Goal: Task Accomplishment & Management: Manage account settings

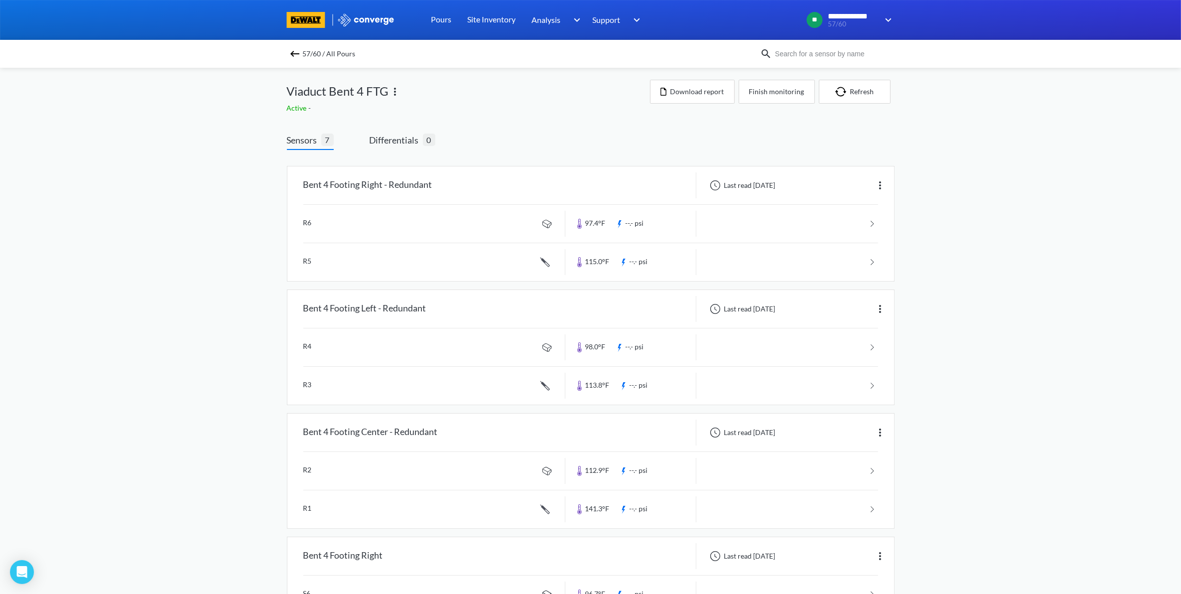
click at [301, 56] on img at bounding box center [295, 54] width 12 height 12
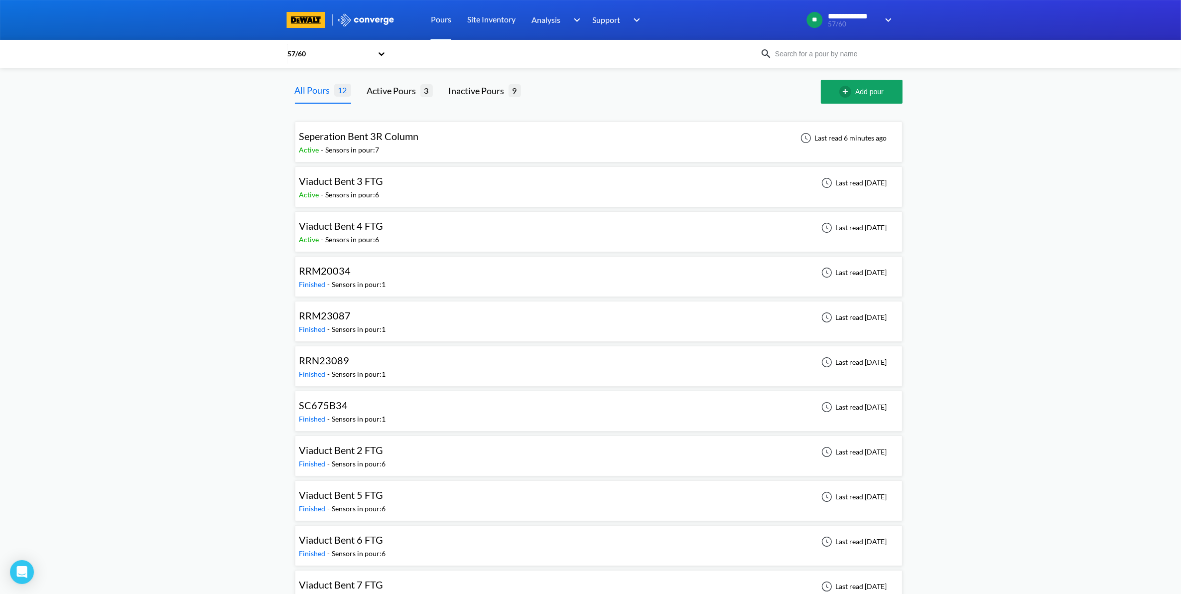
click at [484, 146] on div "Seperation Bent 3R Column Active - Sensors in pour: 7 Last read 6 minutes ago" at bounding box center [598, 142] width 599 height 32
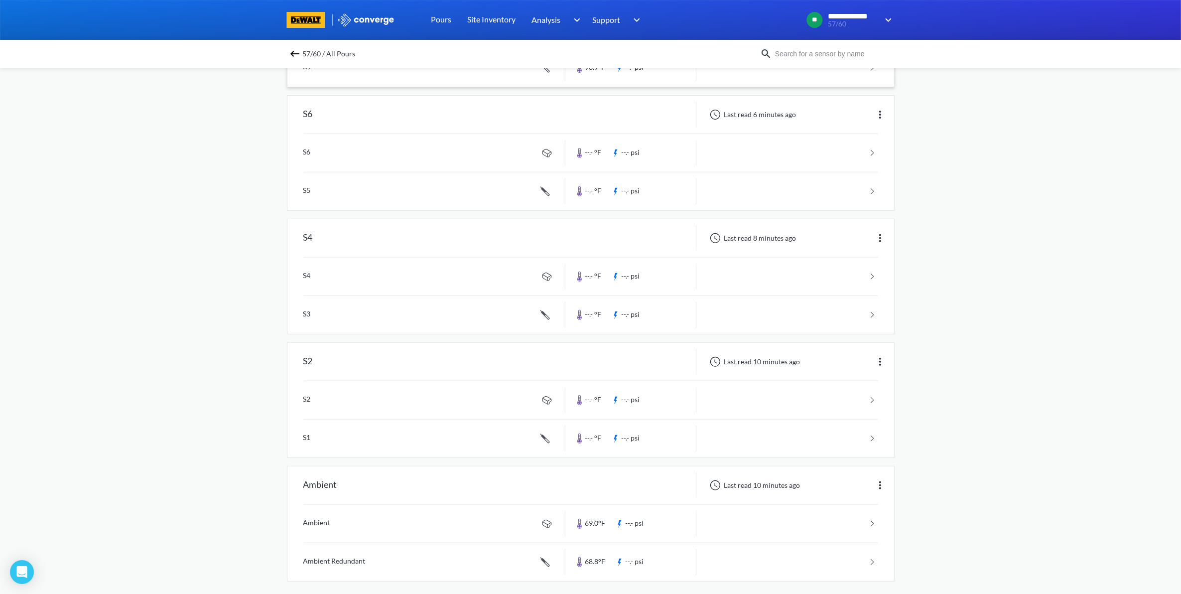
scroll to position [451, 0]
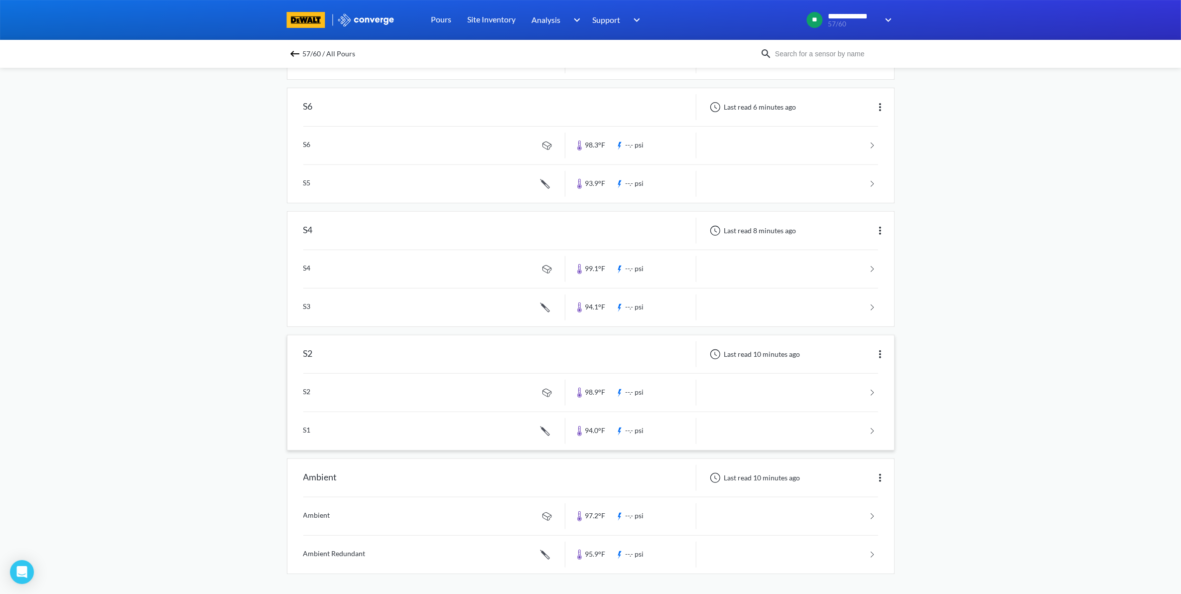
click at [881, 354] on img at bounding box center [880, 354] width 12 height 12
click at [853, 354] on div "Edit" at bounding box center [854, 354] width 64 height 19
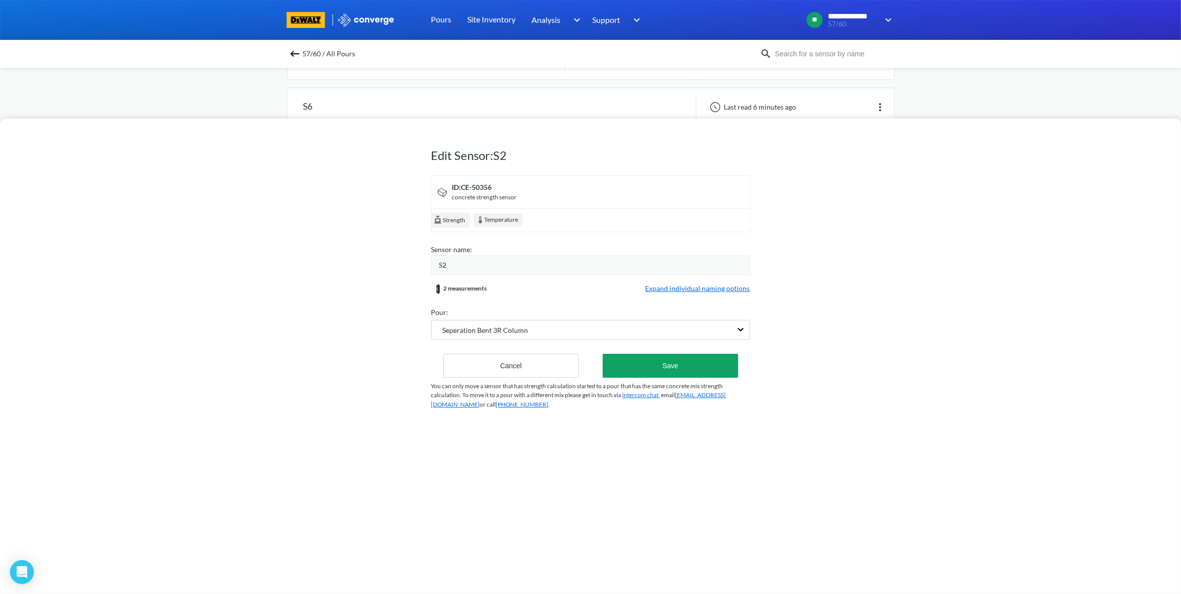
click at [467, 266] on div "S2" at bounding box center [594, 264] width 311 height 11
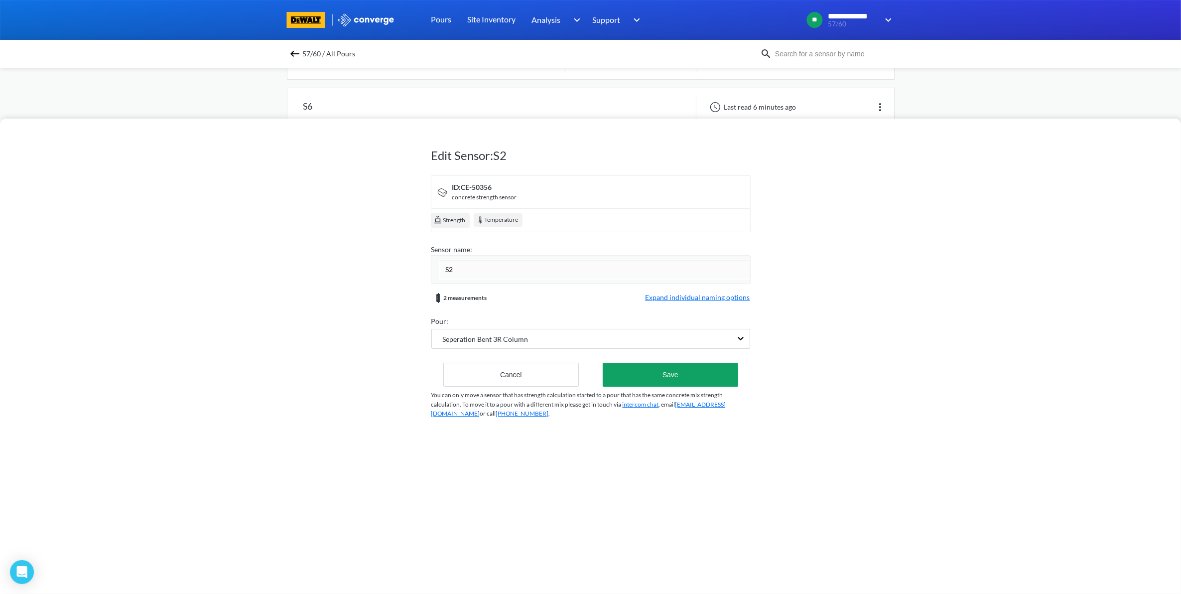
drag, startPoint x: 468, startPoint y: 265, endPoint x: 367, endPoint y: 273, distance: 101.9
click at [367, 273] on div "Edit Sensor: S2 ID: CE-50356 concrete strength sensor Strength Temperature Sens…" at bounding box center [590, 356] width 1181 height 475
click at [499, 380] on div "Edit Sensor: S2 ID: CE-50356 concrete strength sensor Strength Temperature Sens…" at bounding box center [590, 280] width 319 height 318
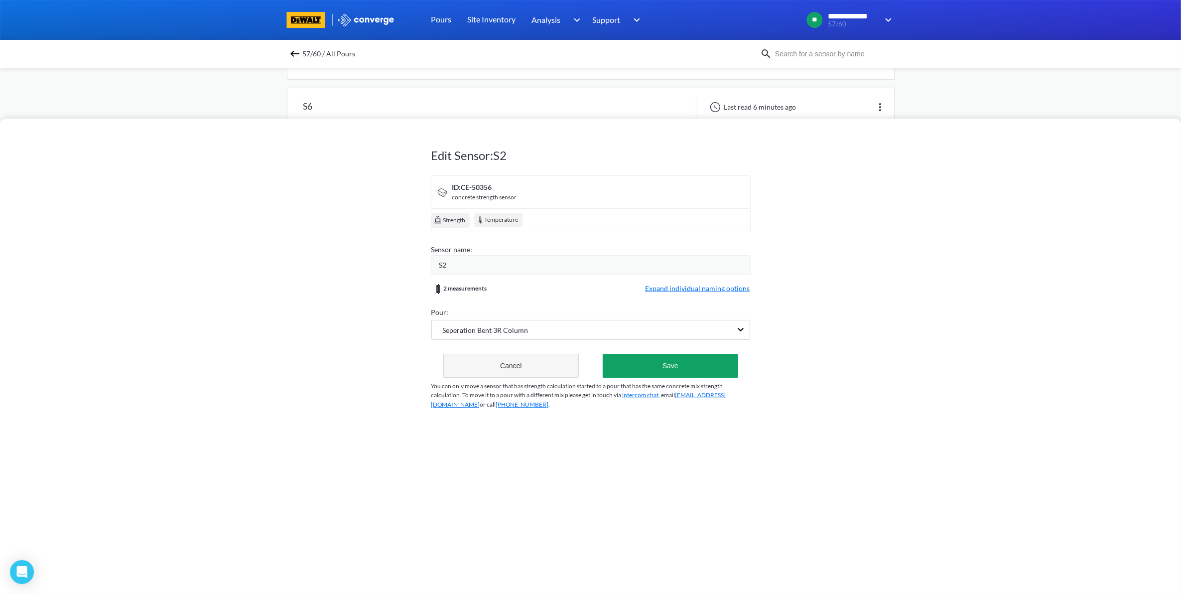
click at [503, 372] on button "Cancel" at bounding box center [511, 366] width 136 height 24
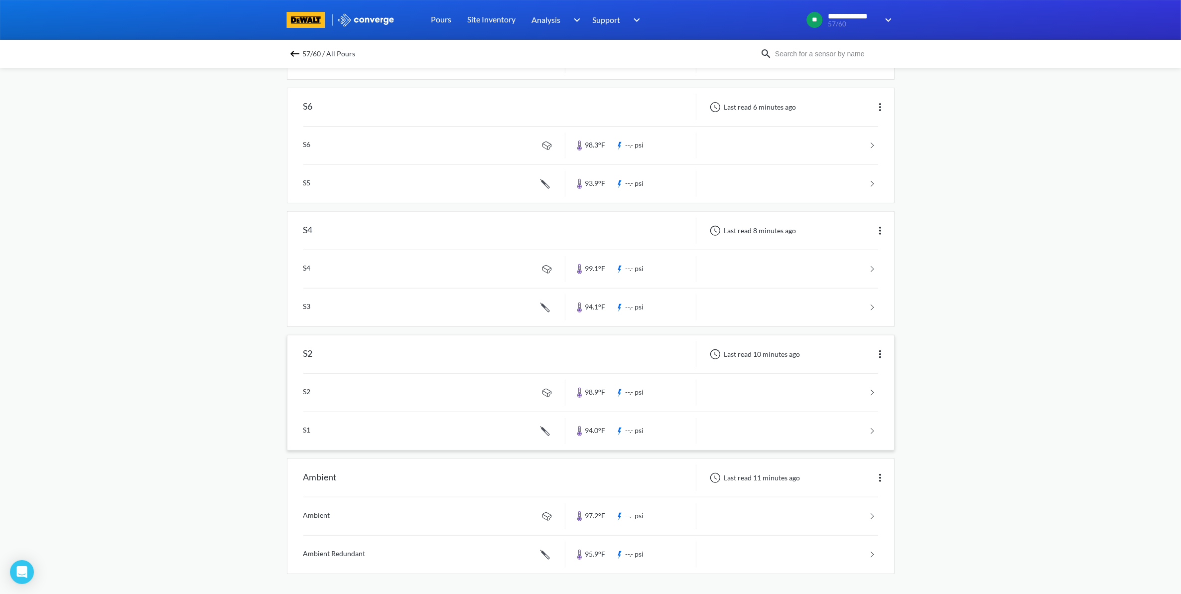
click at [882, 355] on img at bounding box center [880, 354] width 12 height 12
click at [833, 357] on div "Edit" at bounding box center [854, 354] width 64 height 19
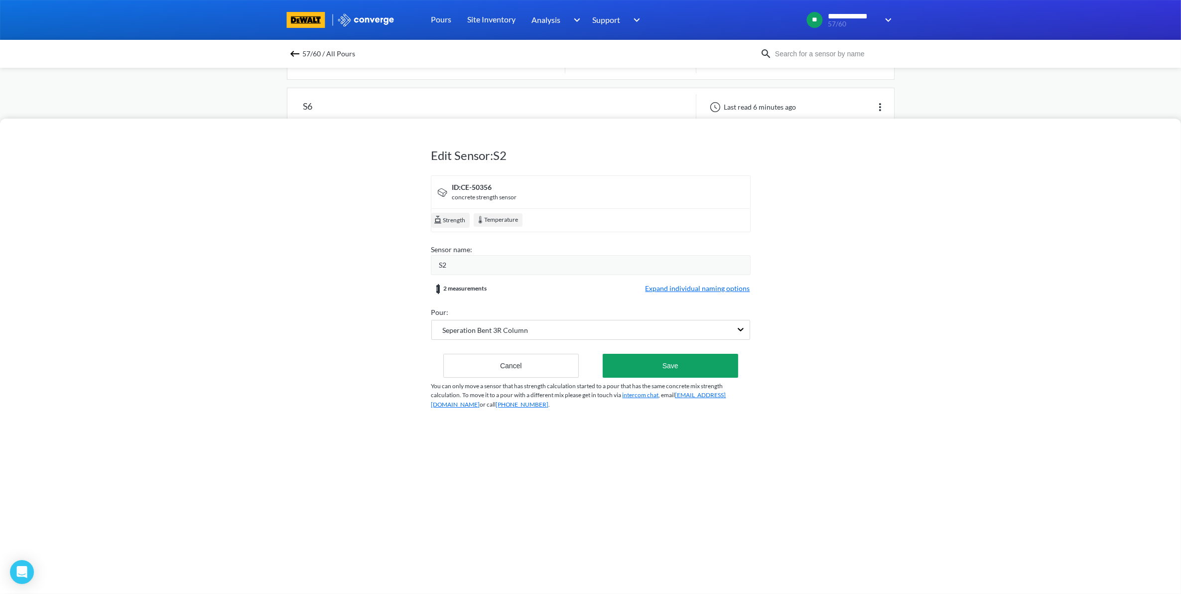
click at [474, 264] on div "S2" at bounding box center [594, 264] width 311 height 11
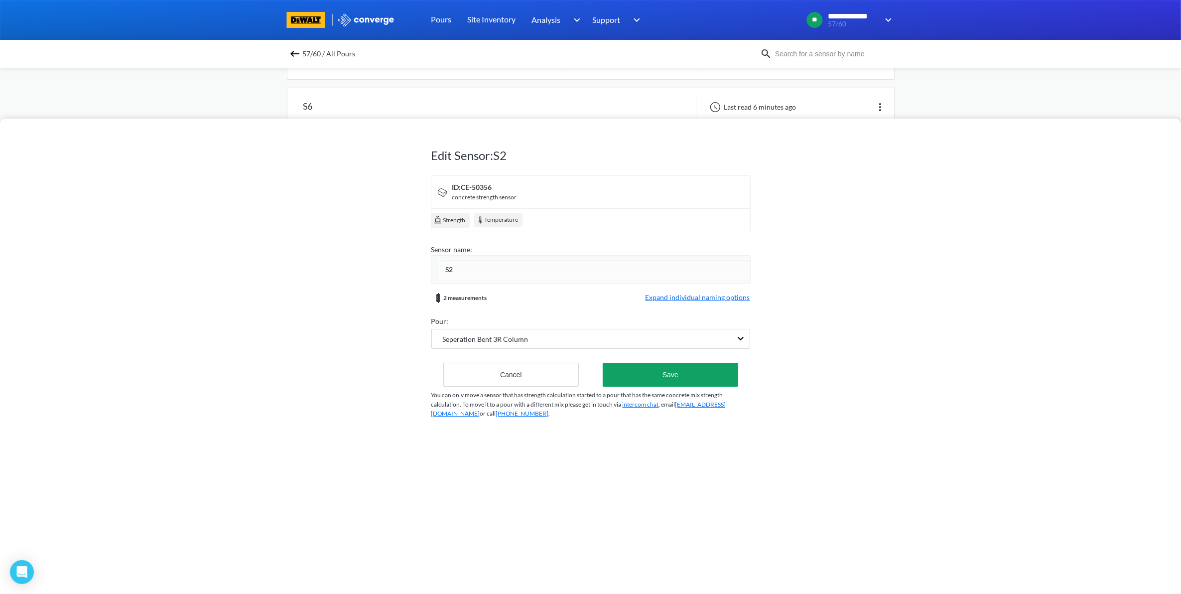
drag, startPoint x: 468, startPoint y: 269, endPoint x: 444, endPoint y: 270, distance: 24.5
click at [444, 270] on input "S2" at bounding box center [594, 269] width 311 height 20
drag, startPoint x: 480, startPoint y: 265, endPoint x: 500, endPoint y: 265, distance: 19.9
click at [500, 265] on input "EB60/N57 - SEP- Center" at bounding box center [594, 269] width 311 height 20
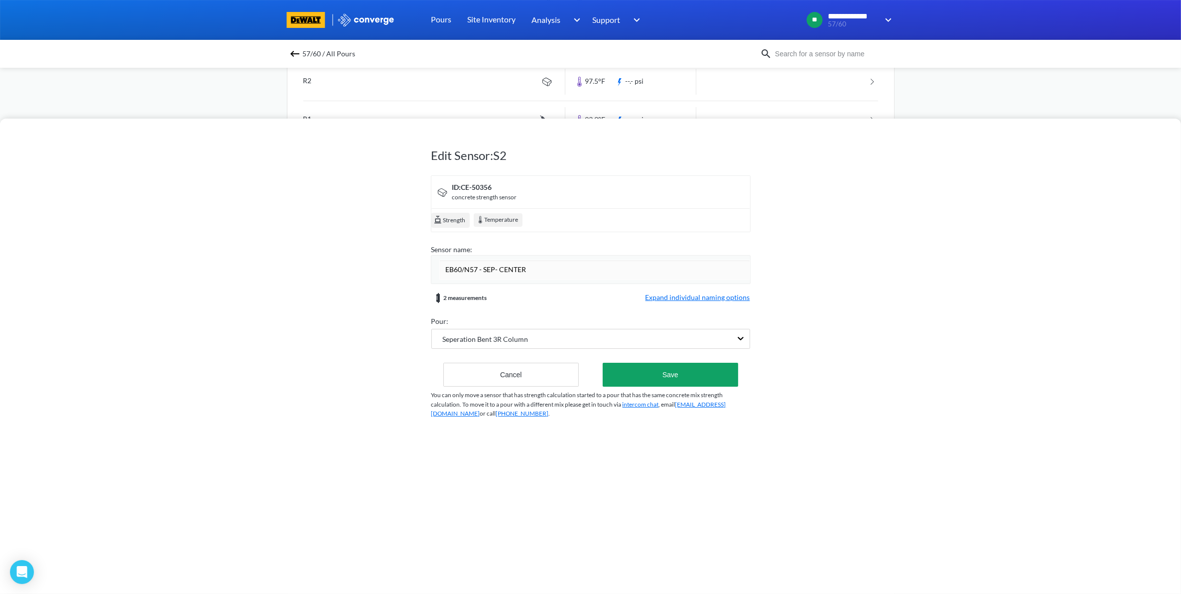
click at [482, 270] on input "EB60/N57 - SEP- CENTER" at bounding box center [594, 269] width 311 height 20
type input "EB60/N57 -SEP- CENTER"
drag, startPoint x: 497, startPoint y: 269, endPoint x: 409, endPoint y: 270, distance: 87.2
click at [409, 270] on div "Edit Sensor: S2 ID: CE-50356 concrete strength sensor Strength Temperature Sens…" at bounding box center [590, 356] width 1181 height 475
click at [721, 380] on div "Edit Sensor: S2 ID: CE-50356 concrete strength sensor Strength Temperature Sens…" at bounding box center [590, 280] width 319 height 318
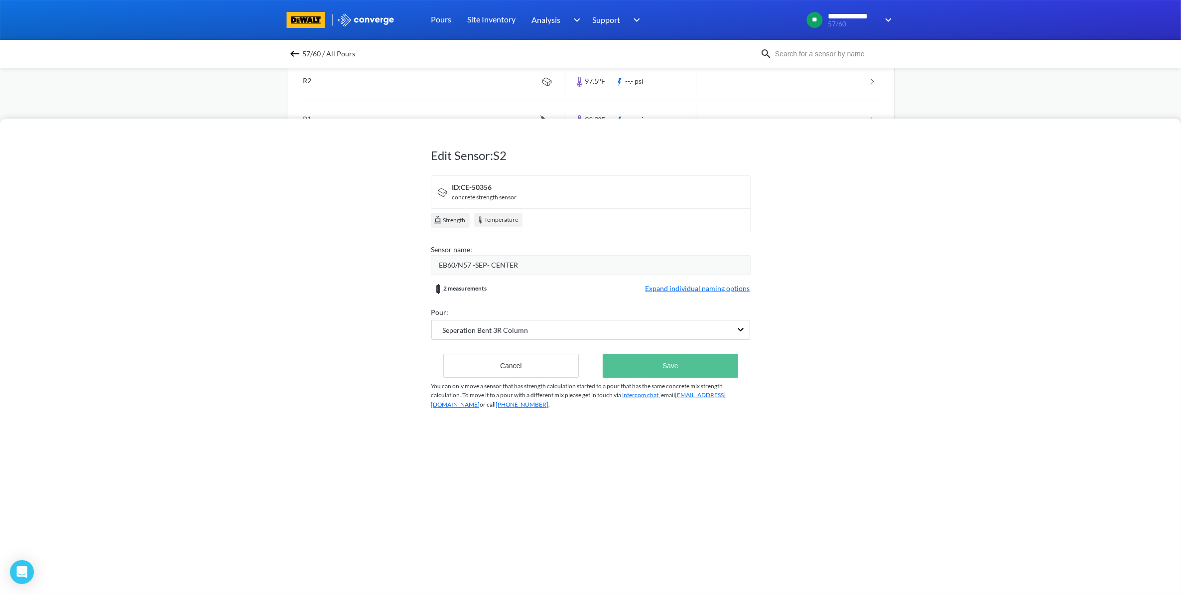
click at [686, 365] on button "Save" at bounding box center [670, 366] width 135 height 24
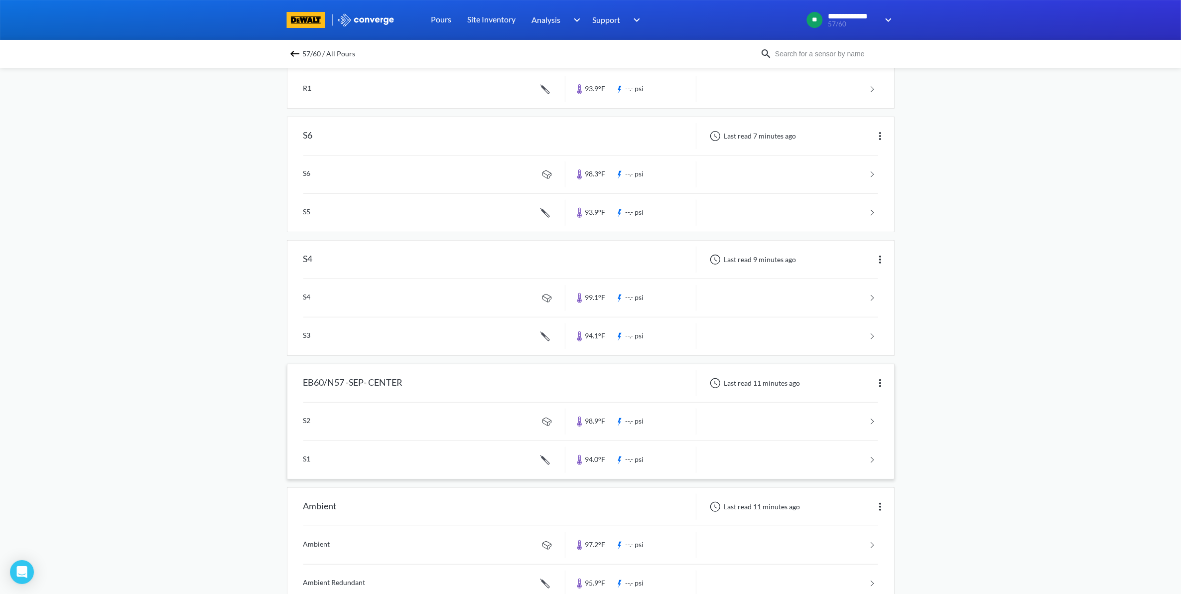
scroll to position [451, 0]
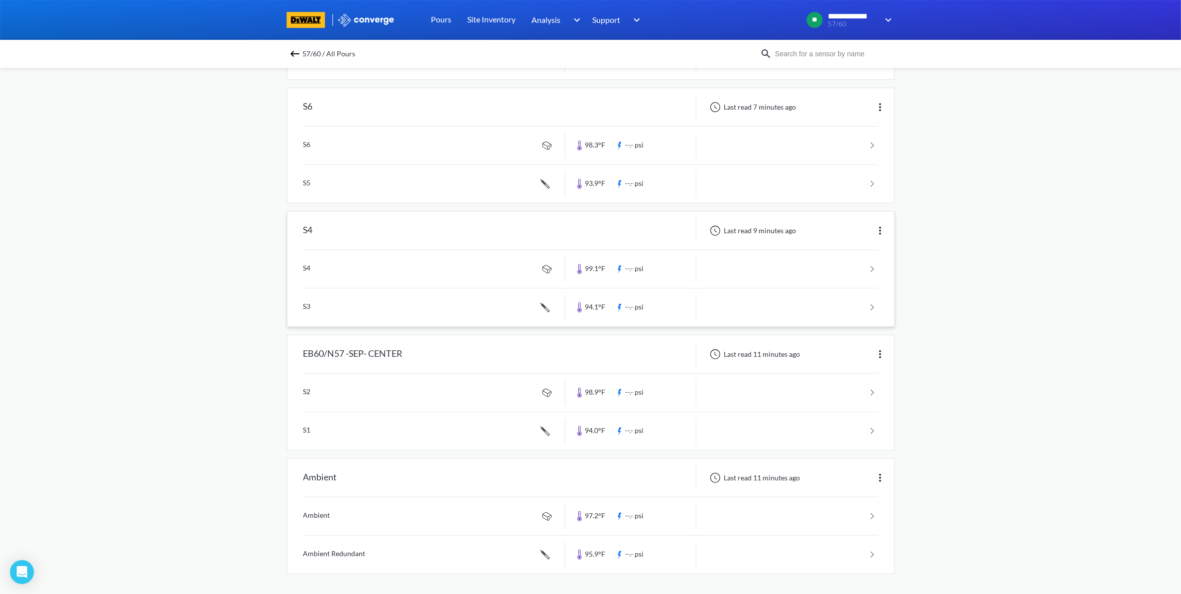
click at [877, 229] on img at bounding box center [880, 231] width 12 height 12
click at [850, 230] on div "Edit" at bounding box center [854, 230] width 64 height 19
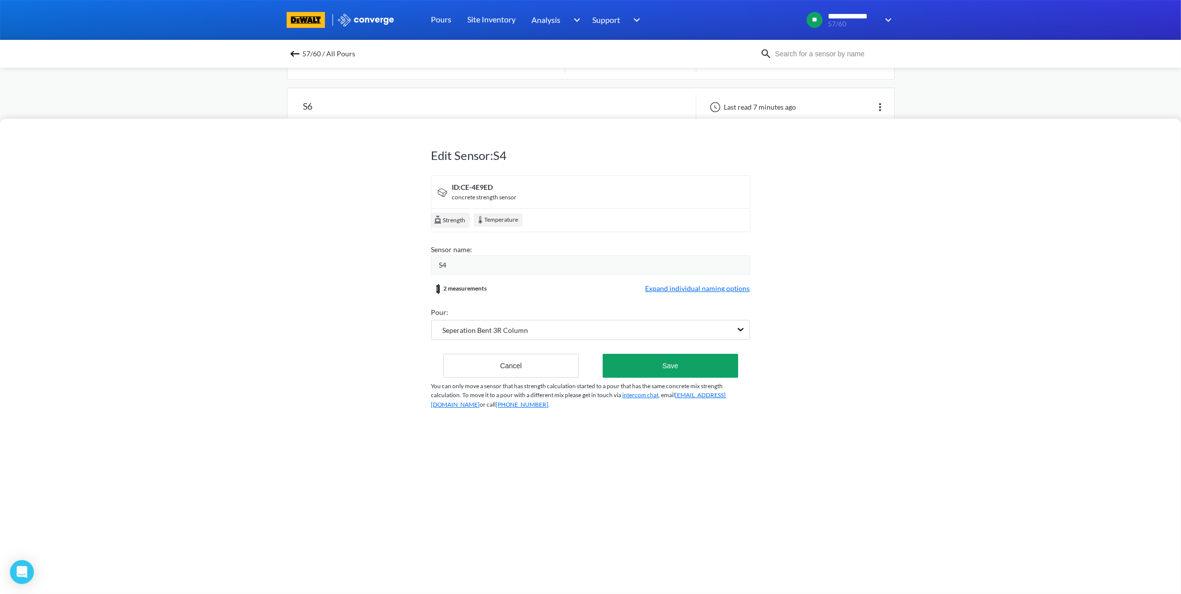
click at [514, 267] on div "S4" at bounding box center [594, 264] width 311 height 11
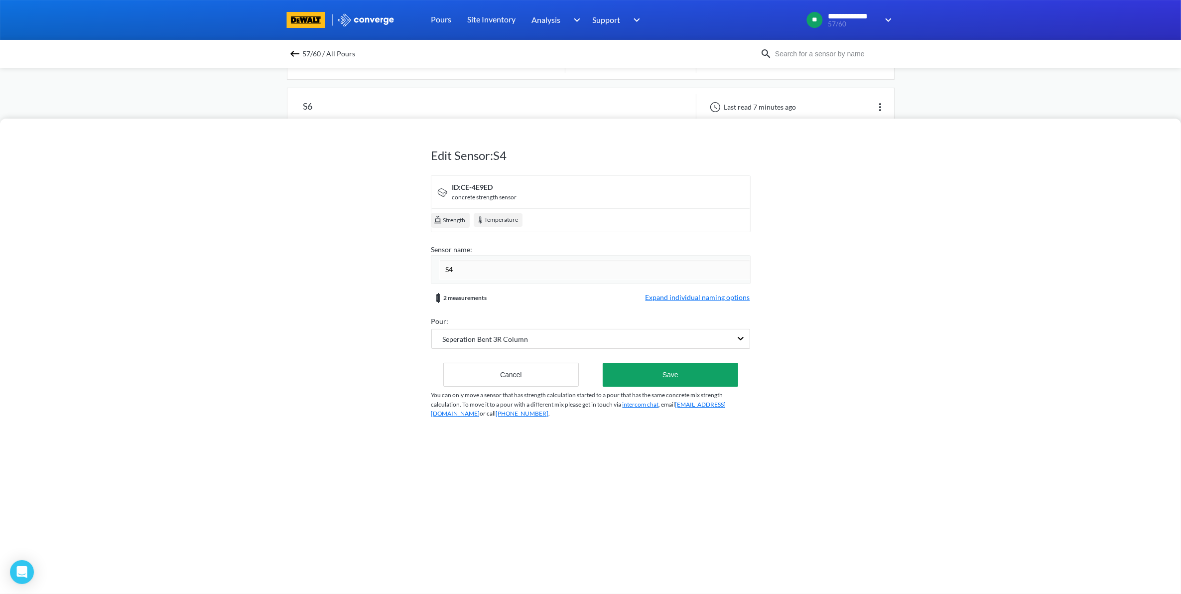
drag, startPoint x: 484, startPoint y: 267, endPoint x: 407, endPoint y: 269, distance: 76.2
click at [407, 269] on div "Edit Sensor: S4 ID: CE-4E9ED concrete strength sensor Strength Temperature Sens…" at bounding box center [590, 356] width 1181 height 475
type input "EB60/N57 -SEP- LEFT"
click at [675, 379] on div "Edit Sensor: S4 ID: CE-4E9ED concrete strength sensor Strength Temperature Sens…" at bounding box center [590, 280] width 319 height 318
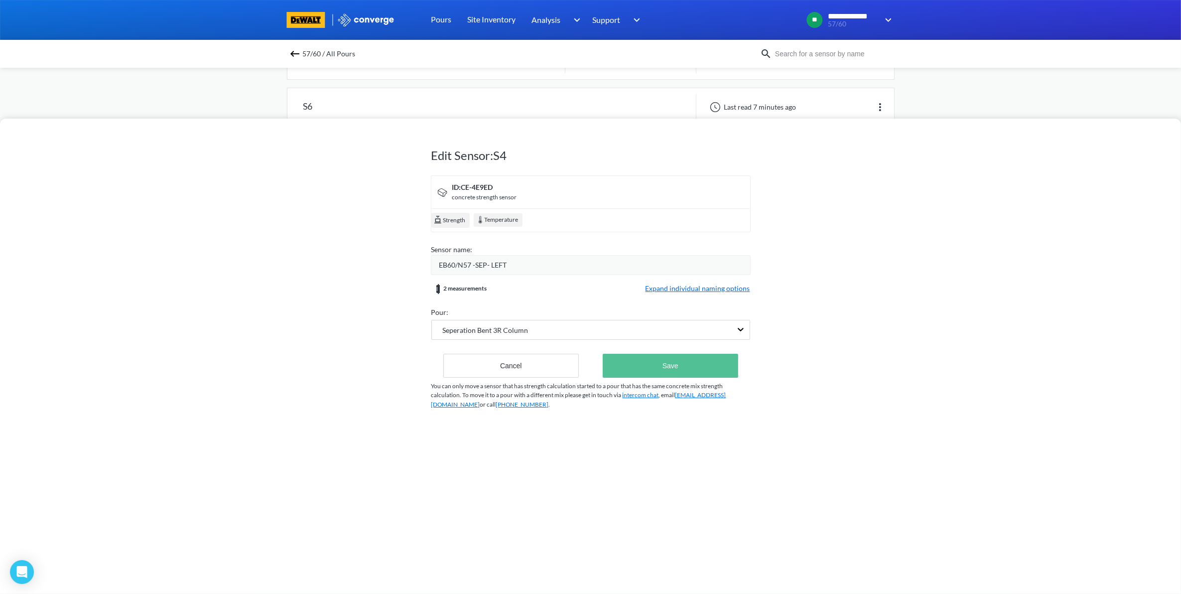
click at [677, 368] on button "Save" at bounding box center [670, 366] width 135 height 24
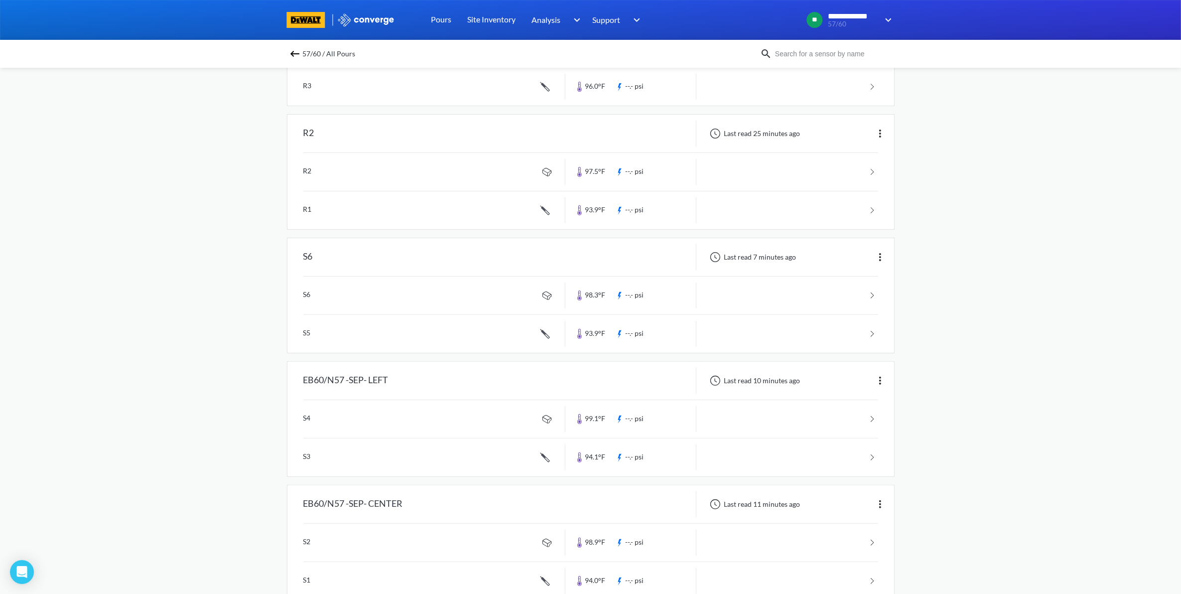
scroll to position [264, 0]
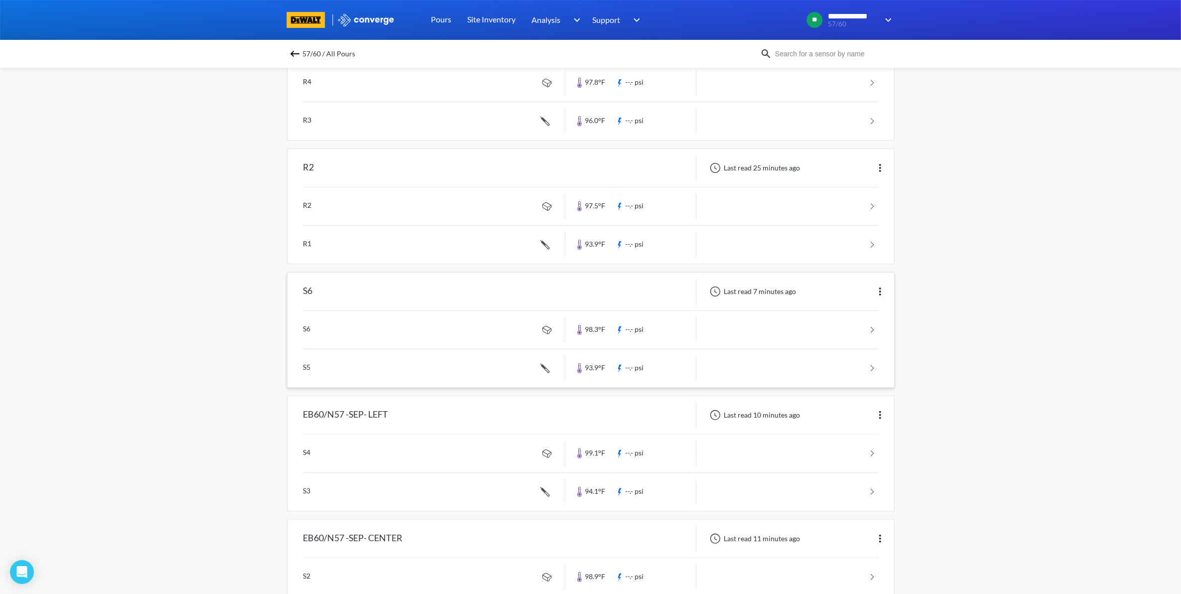
click at [882, 292] on img at bounding box center [880, 291] width 12 height 12
click at [835, 288] on div "Edit" at bounding box center [854, 291] width 64 height 19
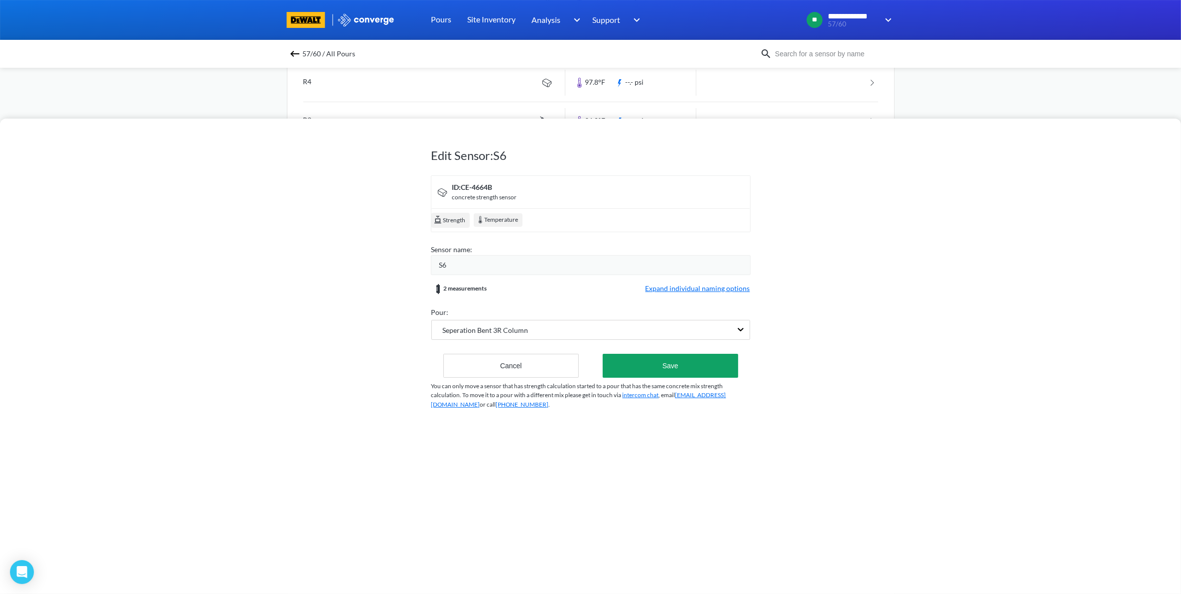
click at [472, 265] on div "S6" at bounding box center [594, 264] width 311 height 11
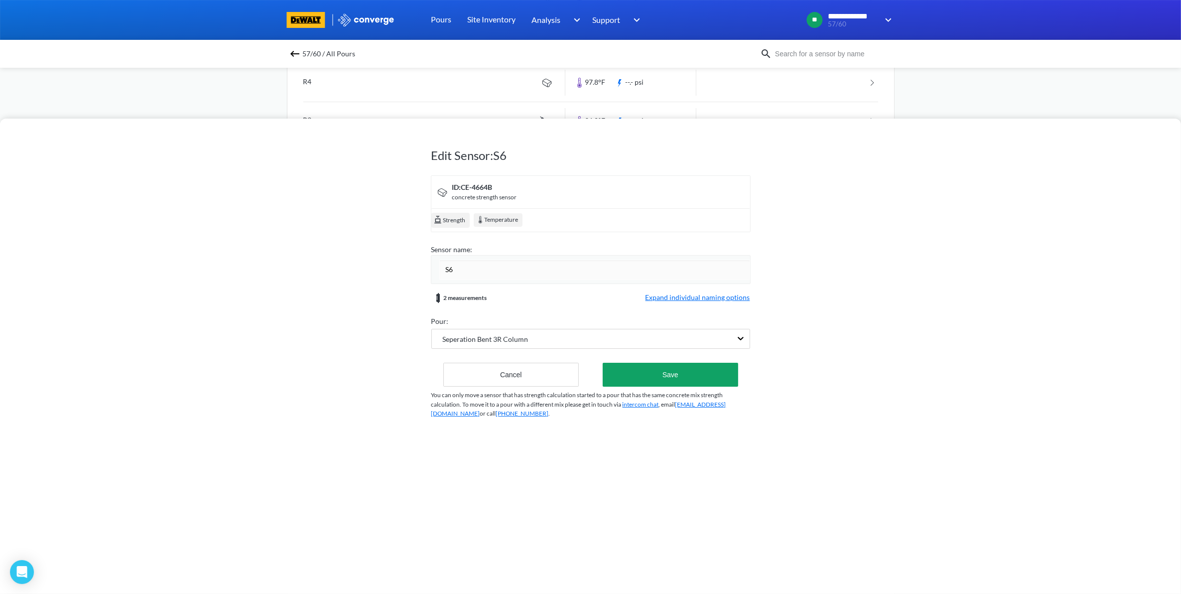
drag, startPoint x: 436, startPoint y: 270, endPoint x: 425, endPoint y: 270, distance: 11.5
click at [425, 270] on div "Edit Sensor: S6 ID: CE-4664B concrete strength sensor Strength Temperature Sens…" at bounding box center [590, 356] width 1181 height 475
type input "EB60/N57 -SEP-RIGHT"
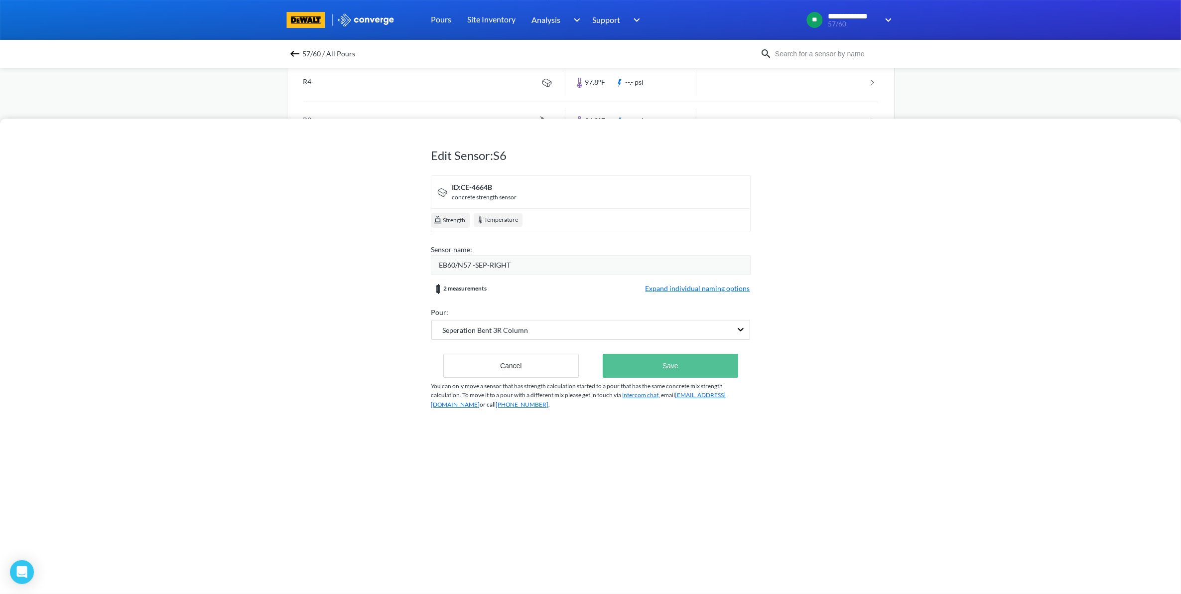
click at [621, 367] on button "Save" at bounding box center [670, 366] width 135 height 24
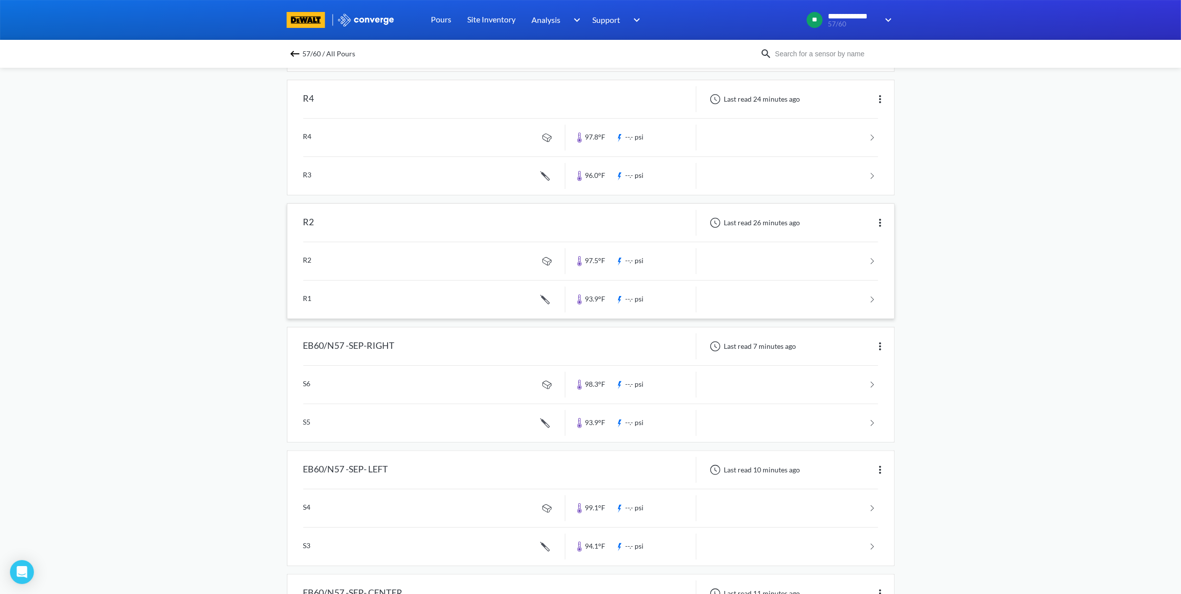
scroll to position [202, 0]
click at [882, 229] on img at bounding box center [880, 230] width 12 height 12
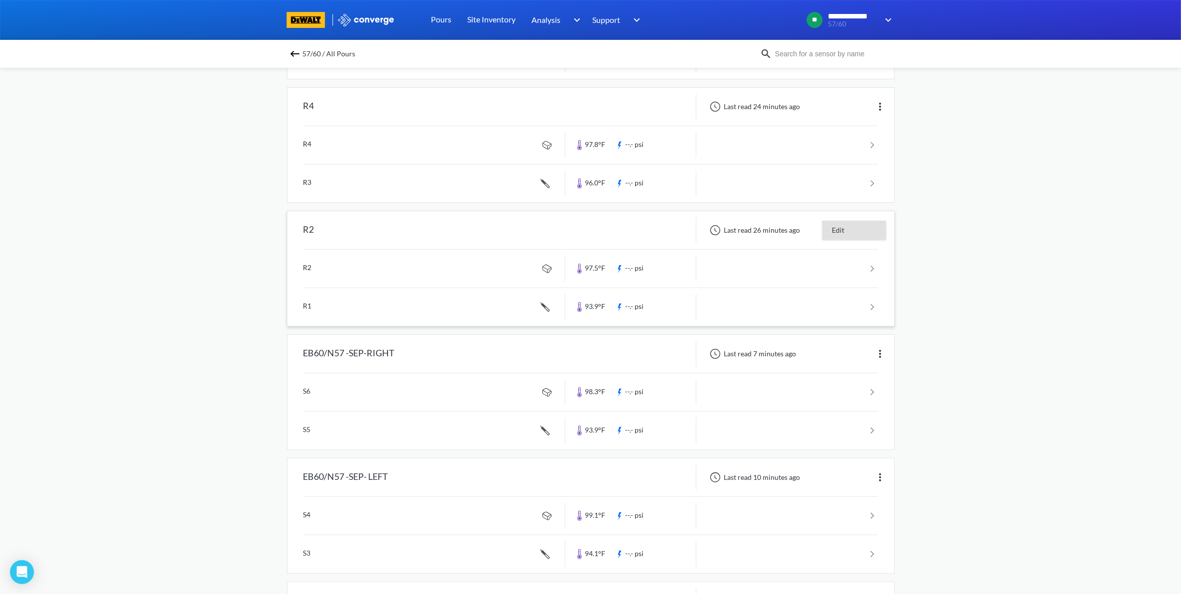
click at [853, 232] on div "Edit" at bounding box center [854, 230] width 64 height 19
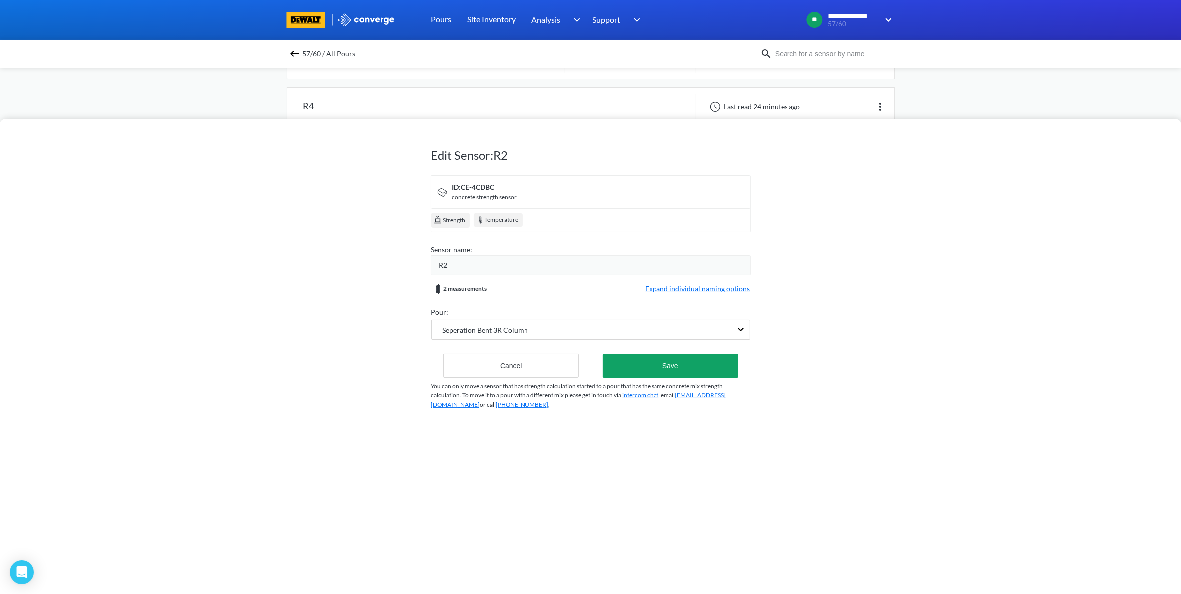
click at [487, 274] on div "R2" at bounding box center [591, 265] width 320 height 20
click at [474, 266] on div "R2" at bounding box center [594, 264] width 311 height 11
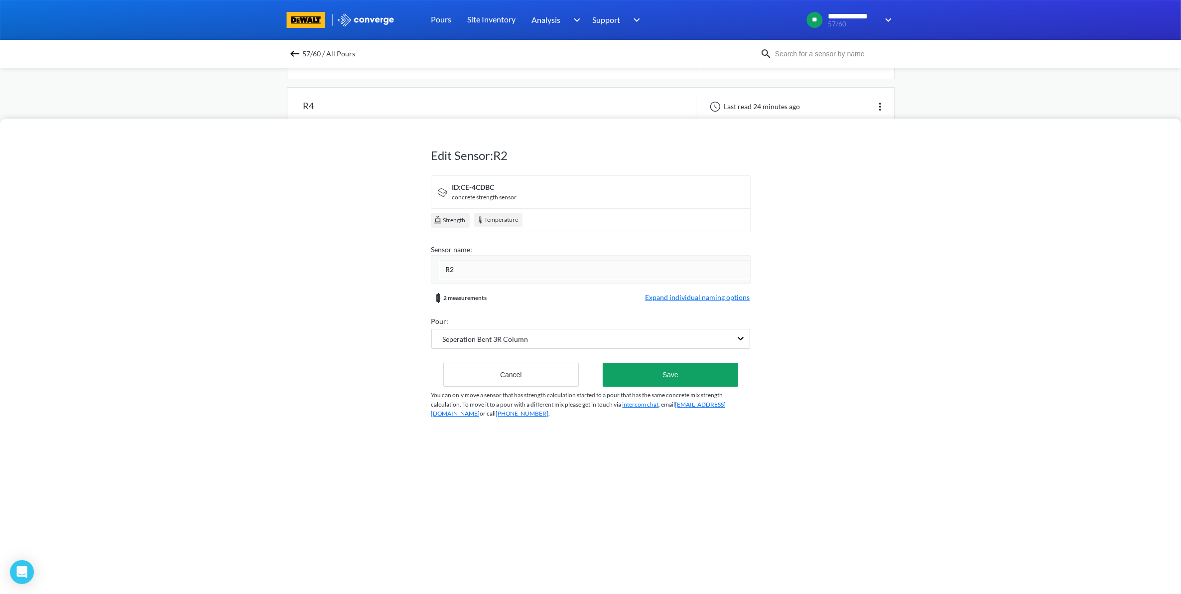
type input "R"
drag, startPoint x: 462, startPoint y: 269, endPoint x: 407, endPoint y: 269, distance: 54.8
click at [407, 269] on div "Edit Sensor: R2 ID: CE-4CDBC concrete strength sensor Strength Temperature Sens…" at bounding box center [590, 356] width 1181 height 475
type input "Redundant - Center"
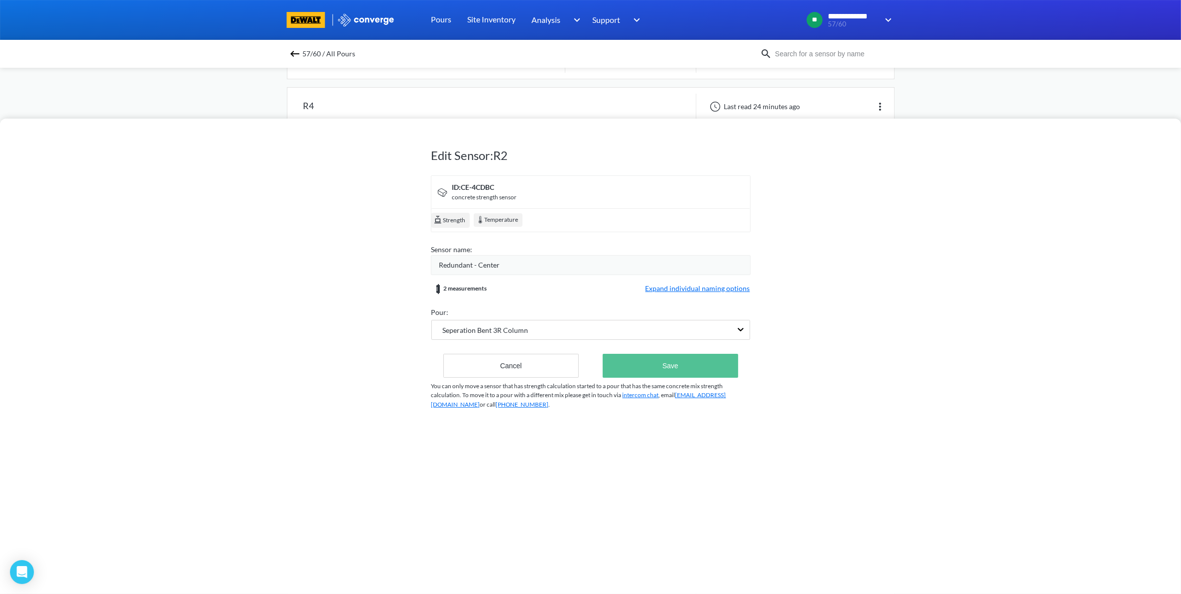
click at [633, 367] on button "Save" at bounding box center [670, 366] width 135 height 24
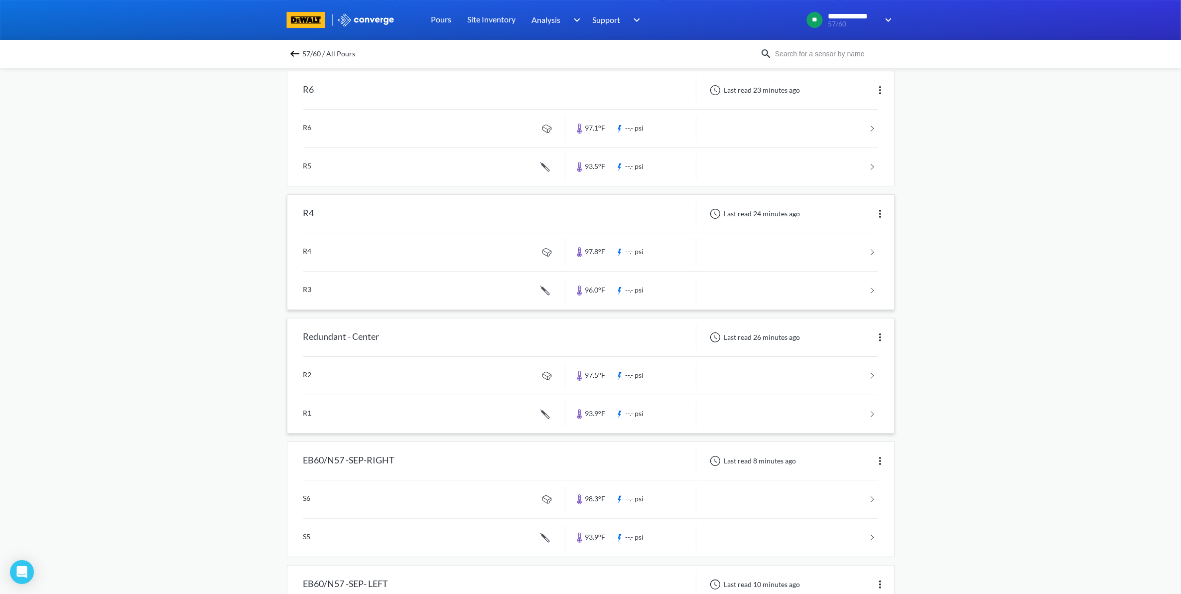
scroll to position [78, 0]
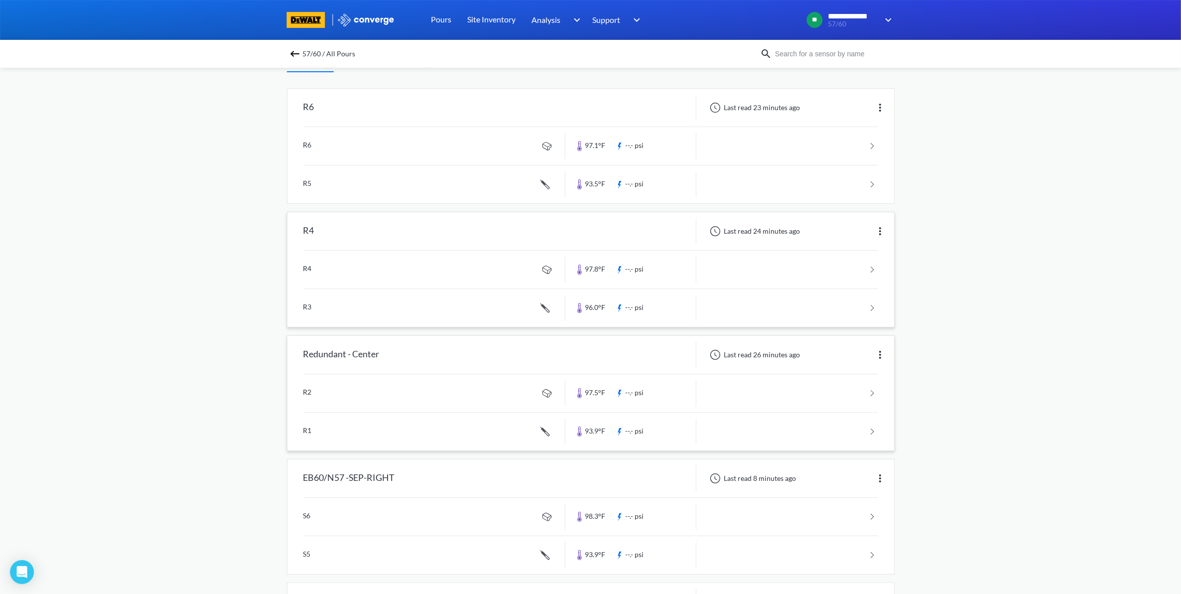
click at [878, 228] on img at bounding box center [880, 231] width 12 height 12
click at [848, 227] on div "Edit" at bounding box center [854, 231] width 64 height 19
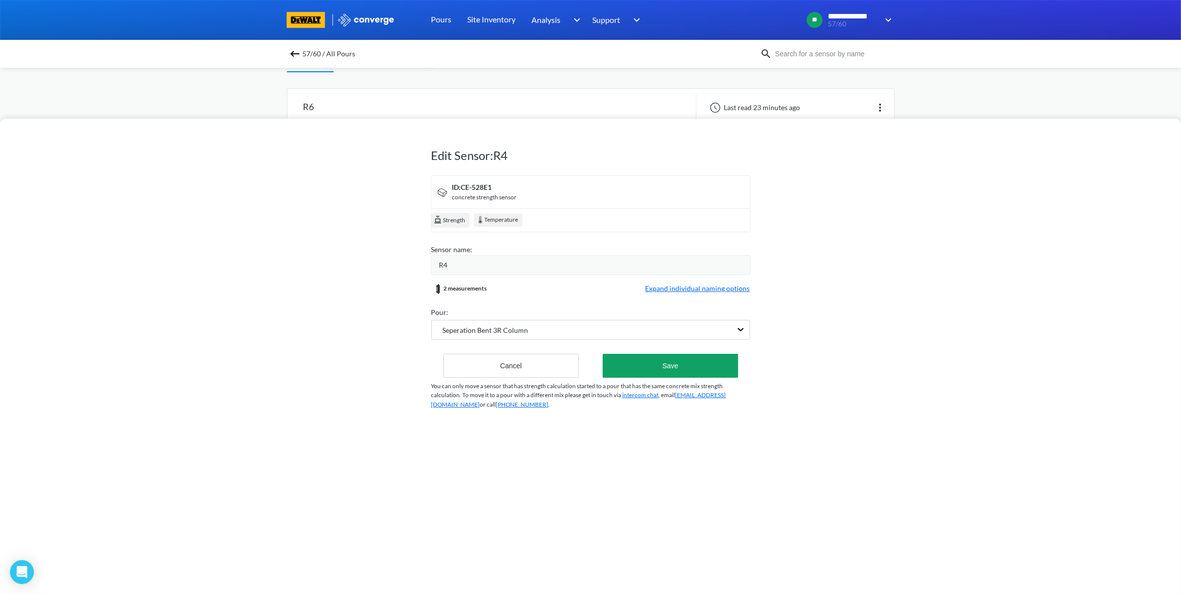
click at [476, 284] on div "2 measurements" at bounding box center [459, 289] width 56 height 12
click at [475, 269] on div "R4" at bounding box center [594, 264] width 311 height 11
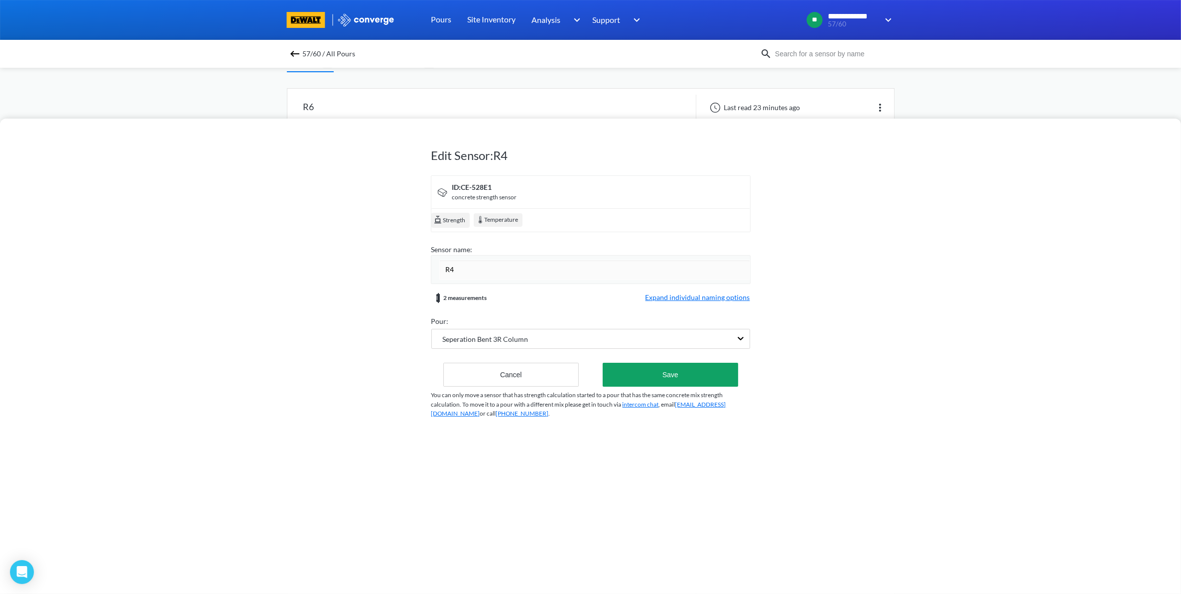
drag, startPoint x: 454, startPoint y: 270, endPoint x: 435, endPoint y: 273, distance: 19.2
click at [436, 271] on div "R4" at bounding box center [591, 269] width 320 height 29
type input "r"
type input "Redundant - Left"
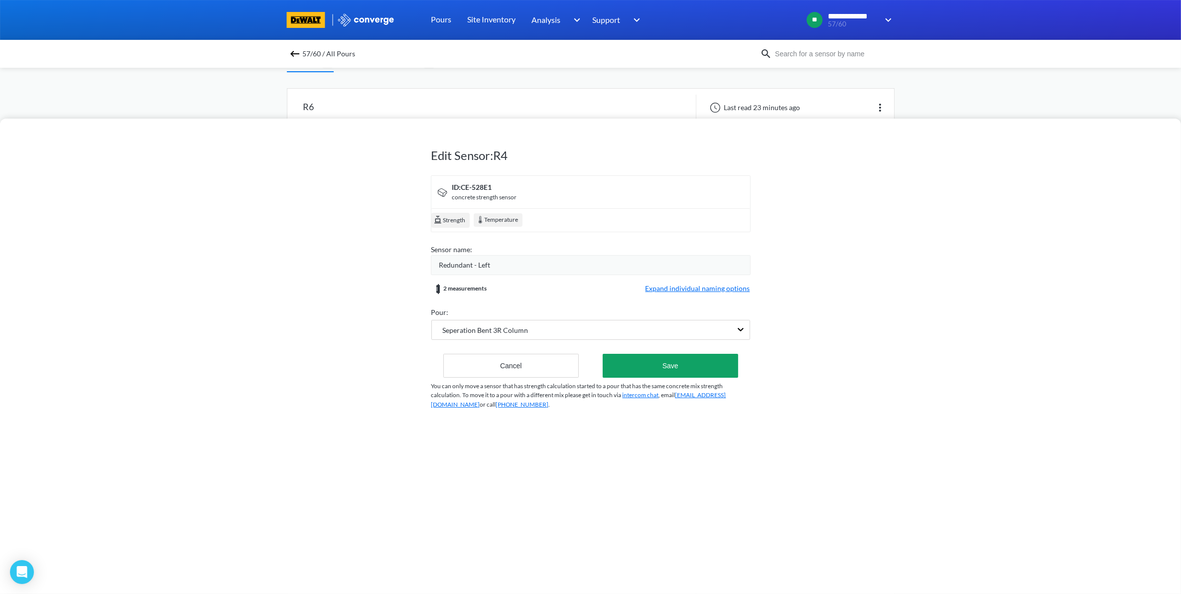
drag, startPoint x: 679, startPoint y: 388, endPoint x: 680, endPoint y: 380, distance: 9.0
click at [679, 387] on div "Edit Sensor: R4 ID: CE-528E1 concrete strength sensor Strength Temperature Sens…" at bounding box center [590, 275] width 319 height 309
click at [681, 377] on button "Save" at bounding box center [670, 366] width 135 height 24
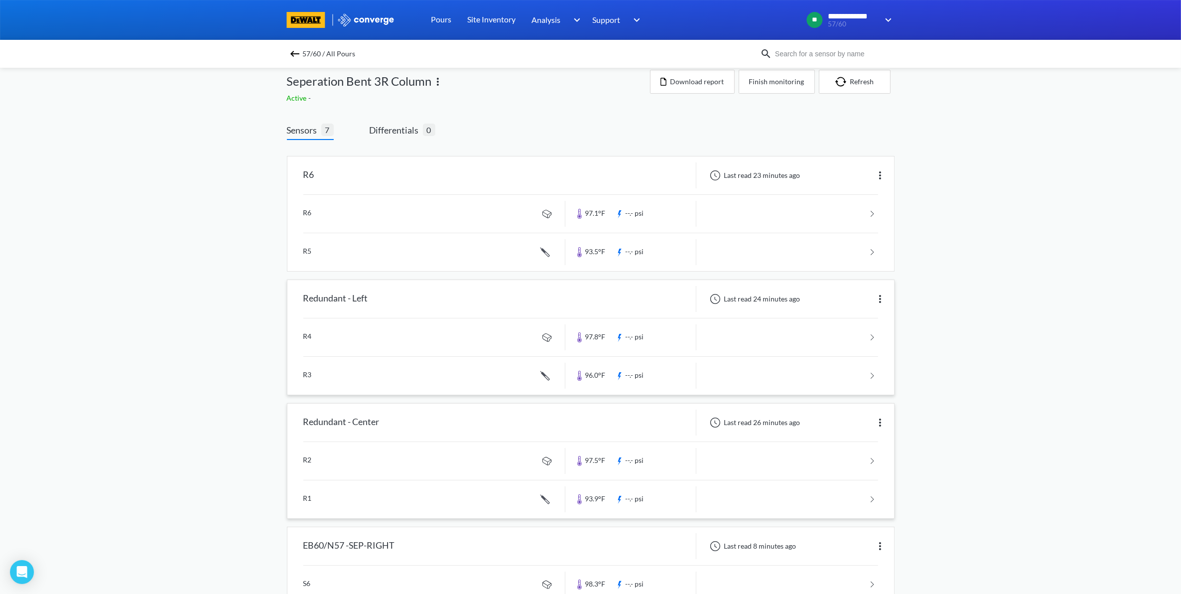
scroll to position [0, 0]
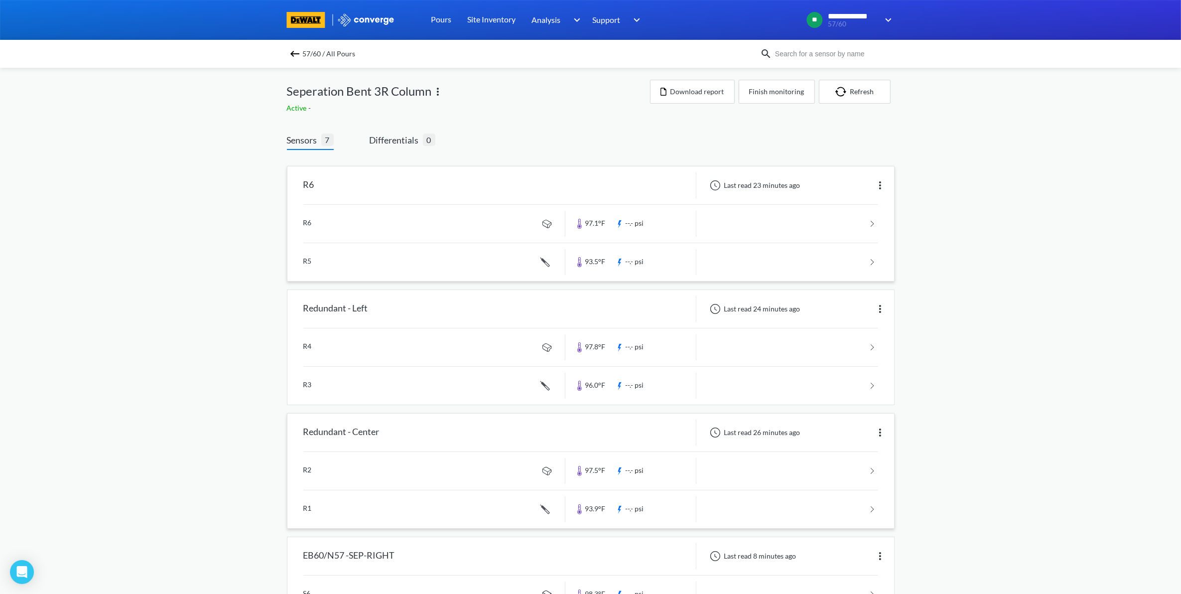
click at [875, 185] on img at bounding box center [880, 185] width 12 height 12
click at [867, 187] on div "Edit" at bounding box center [854, 185] width 64 height 19
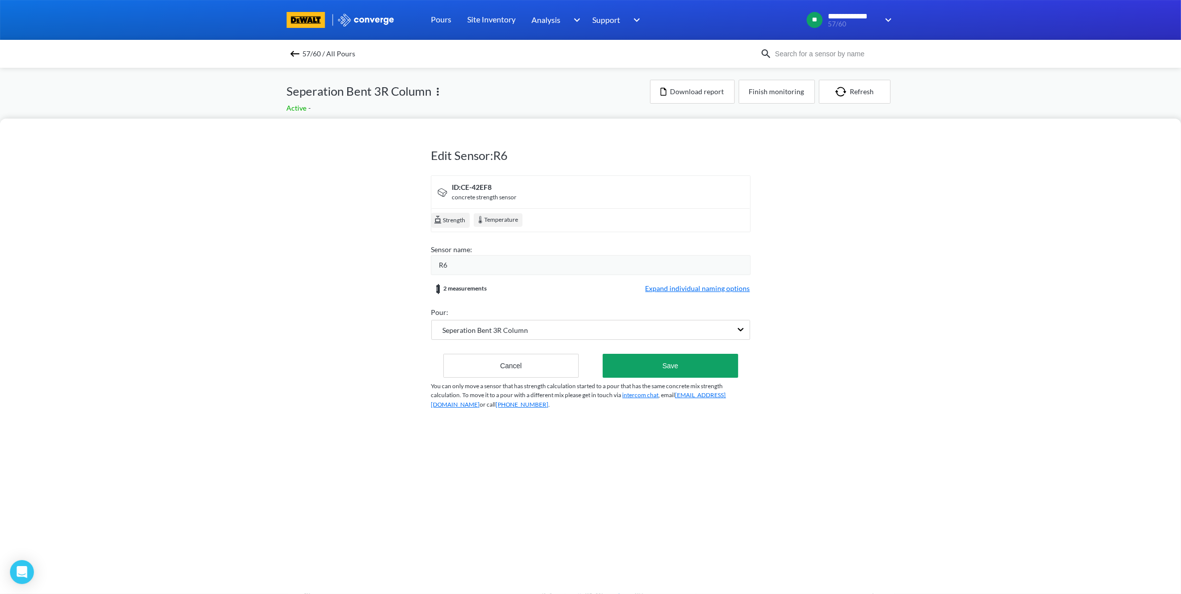
click at [499, 262] on div "R6" at bounding box center [594, 264] width 311 height 11
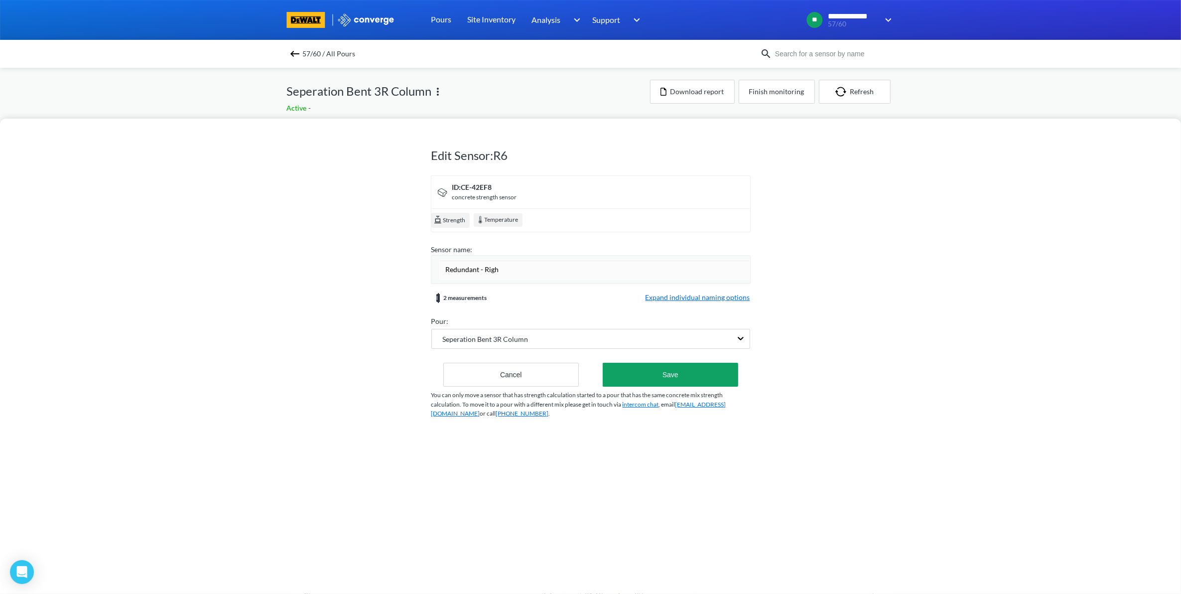
type input "Redundant - Right"
click at [643, 391] on p "You can only move a sensor that has strength calculation started to a pour that…" at bounding box center [590, 404] width 319 height 28
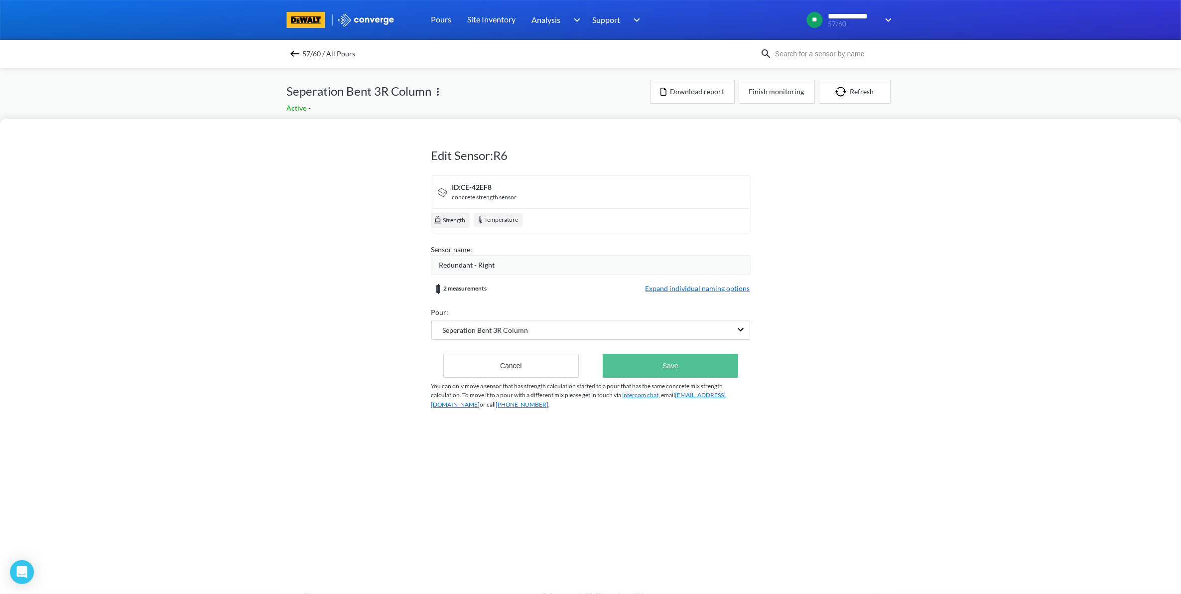
click at [652, 372] on button "Save" at bounding box center [670, 366] width 135 height 24
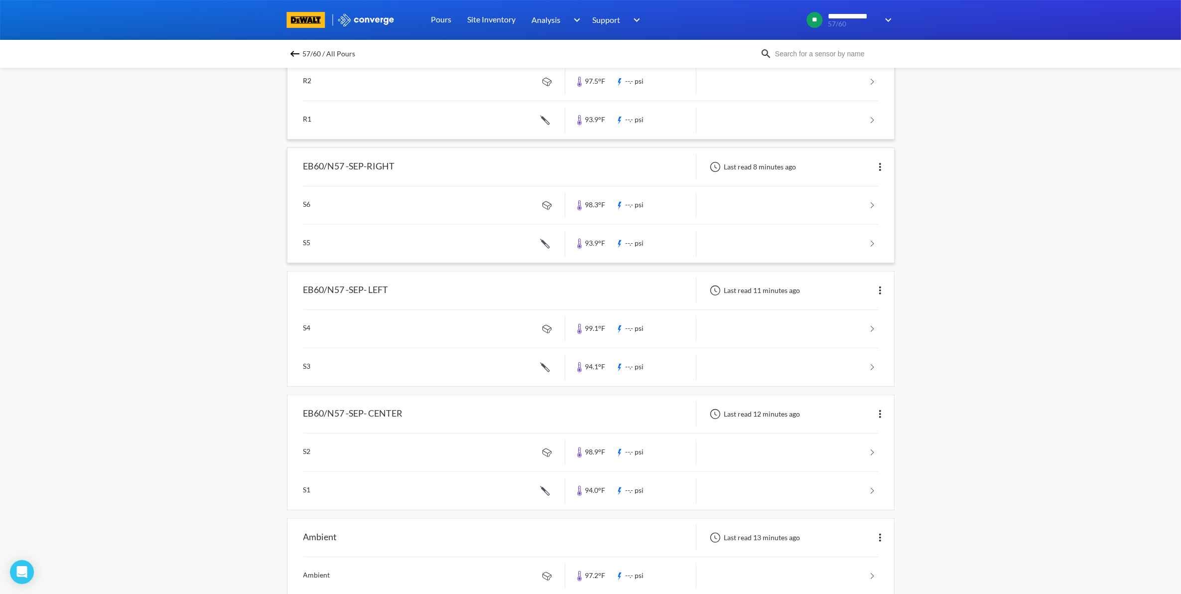
scroll to position [327, 0]
